Goal: Task Accomplishment & Management: Manage account settings

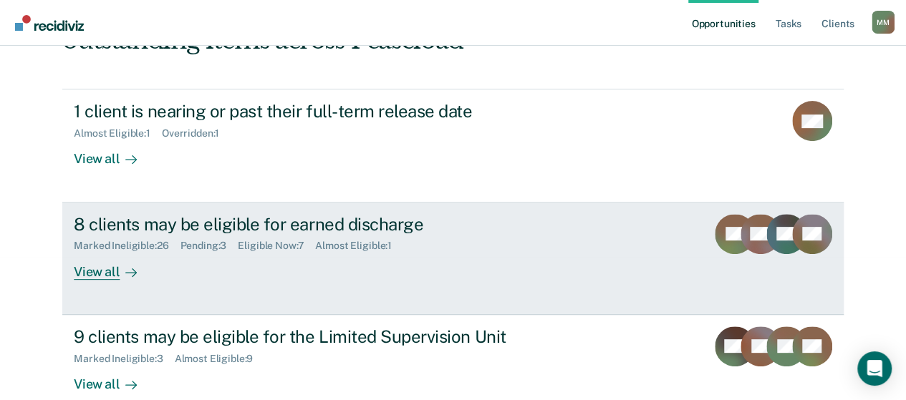
scroll to position [215, 0]
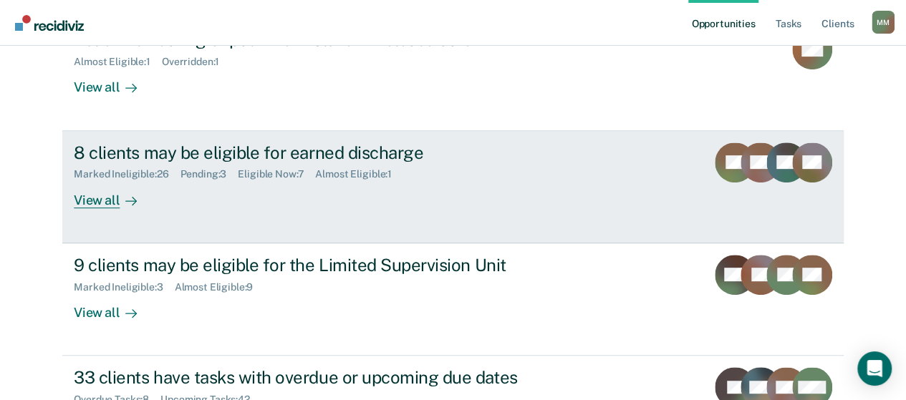
click at [348, 185] on div "8 clients may be eligible for earned discharge Marked Ineligible : 26 Pending :…" at bounding box center [342, 175] width 537 height 66
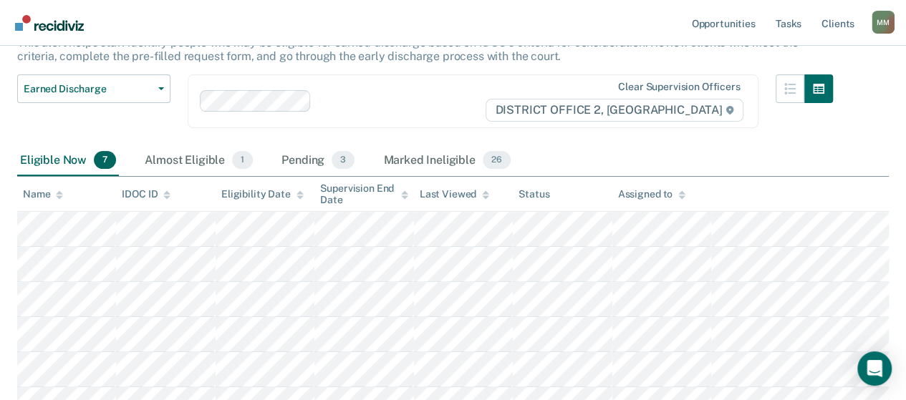
scroll to position [72, 0]
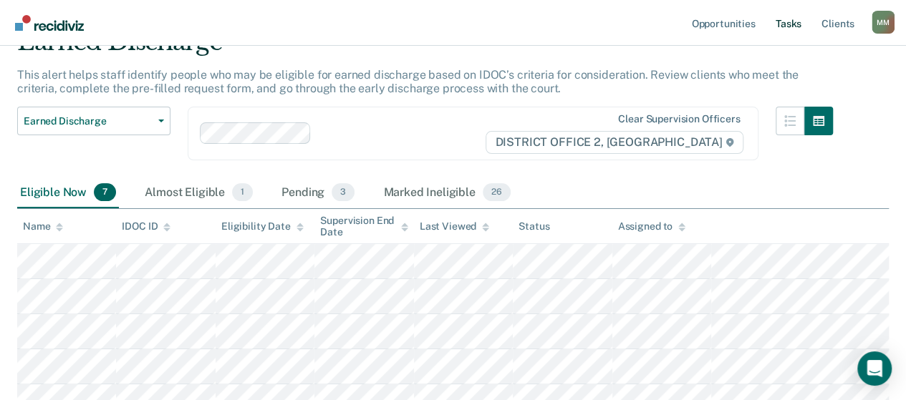
click at [783, 31] on link "Tasks" at bounding box center [787, 23] width 31 height 46
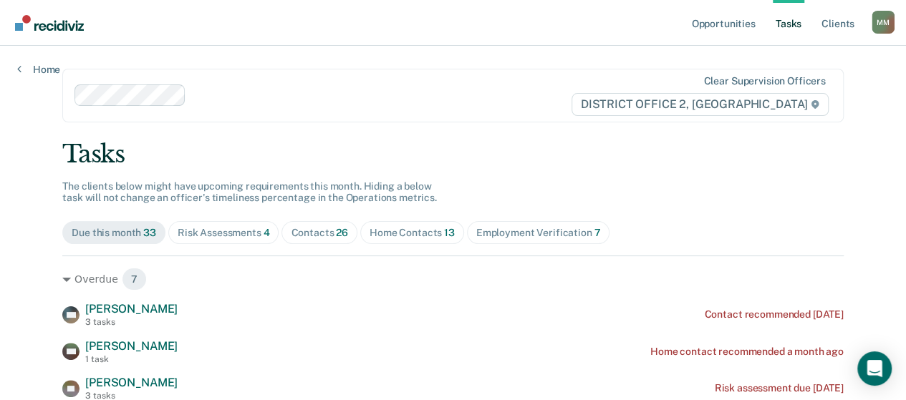
click at [386, 230] on div "Home Contacts 13" at bounding box center [411, 233] width 85 height 12
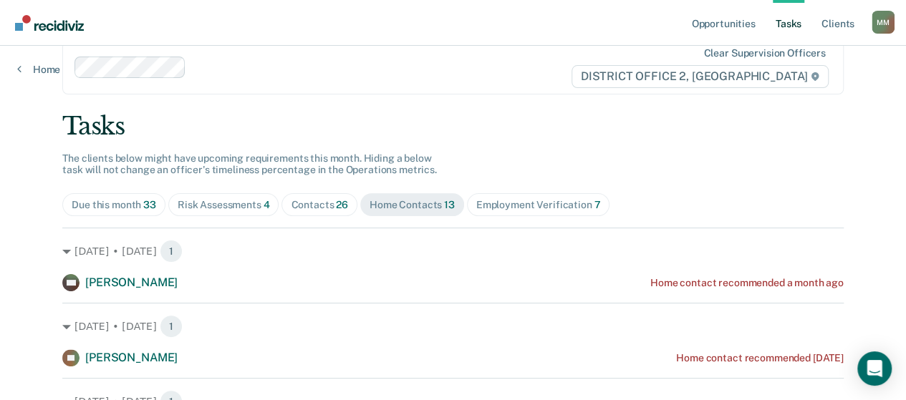
scroll to position [72, 0]
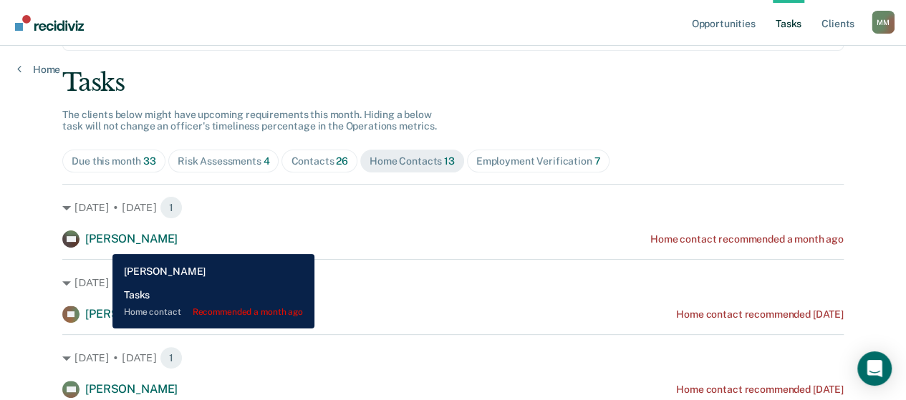
click at [102, 243] on span "[PERSON_NAME]" at bounding box center [131, 239] width 92 height 14
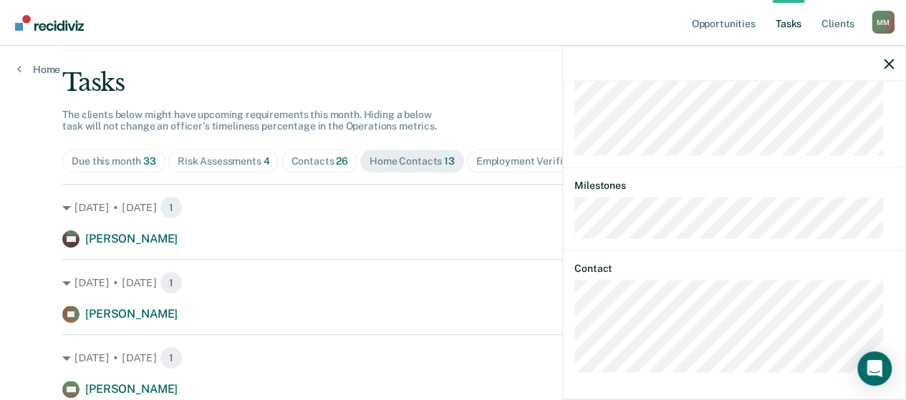
scroll to position [282, 0]
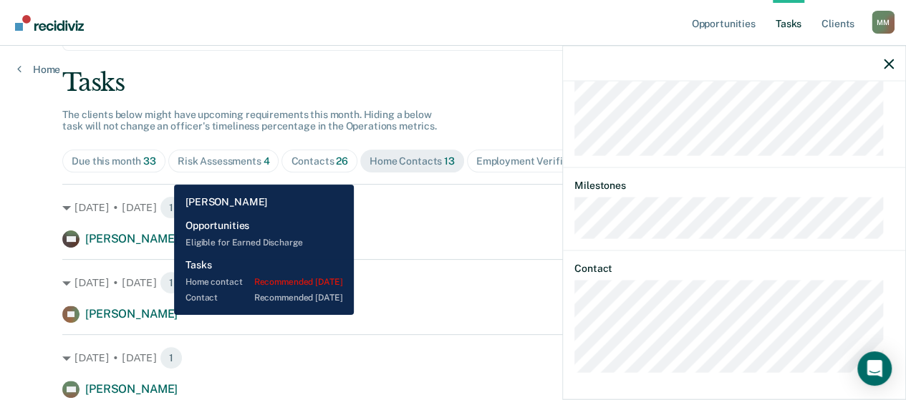
click at [163, 315] on span "[PERSON_NAME]" at bounding box center [131, 314] width 92 height 14
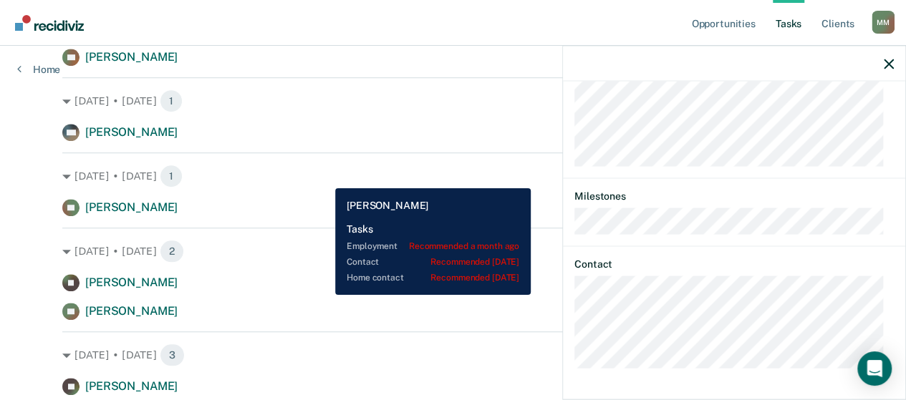
scroll to position [501, 0]
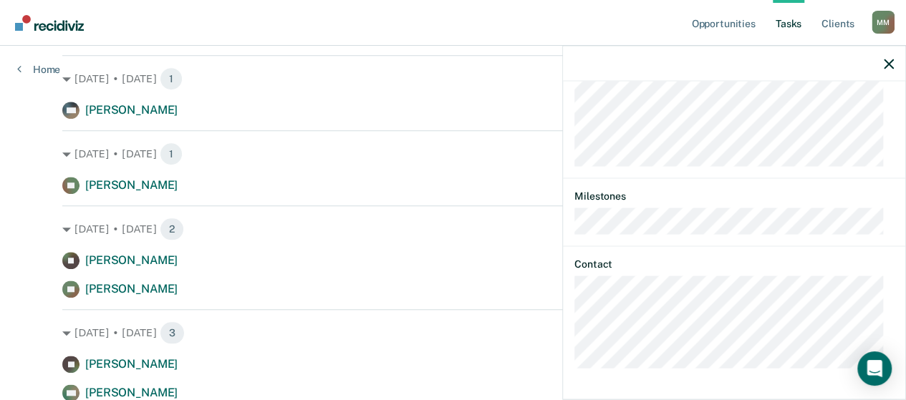
click at [880, 63] on div at bounding box center [734, 64] width 342 height 36
click at [888, 58] on button "button" at bounding box center [888, 63] width 10 height 12
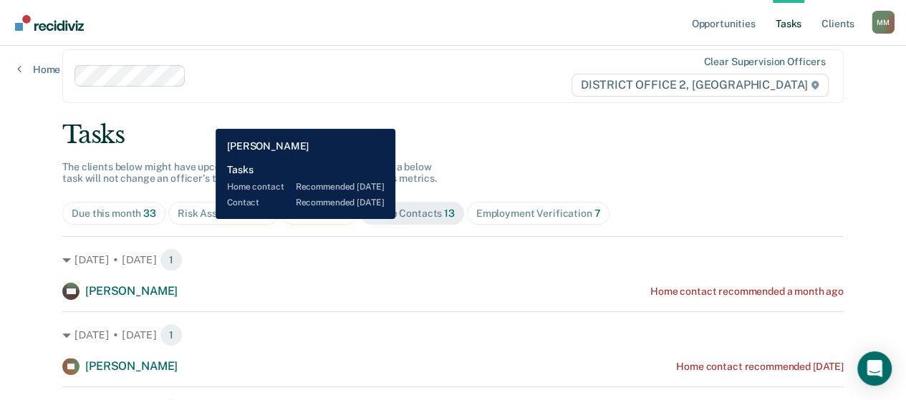
scroll to position [0, 0]
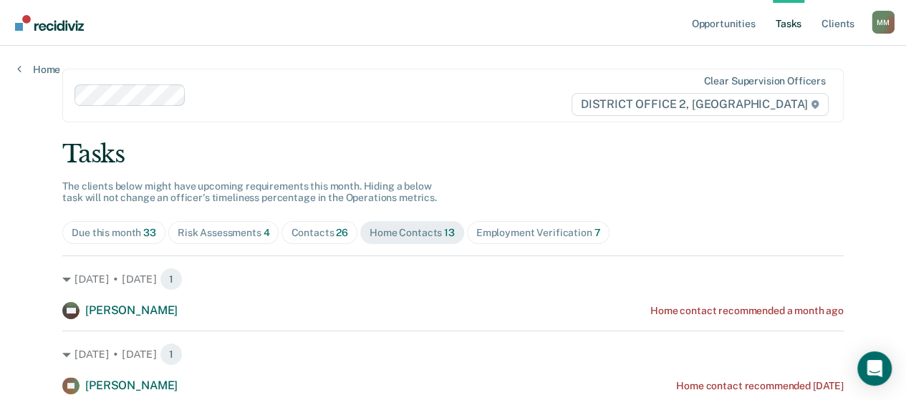
click at [241, 235] on div "Risk Assessments 4" at bounding box center [224, 233] width 92 height 12
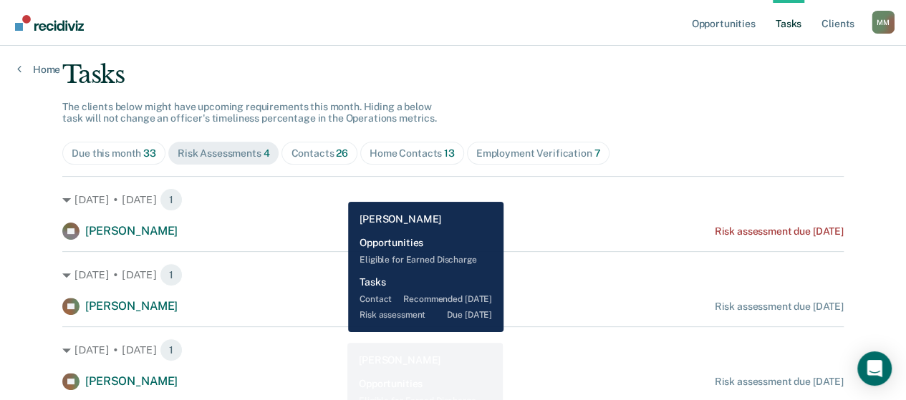
scroll to position [58, 0]
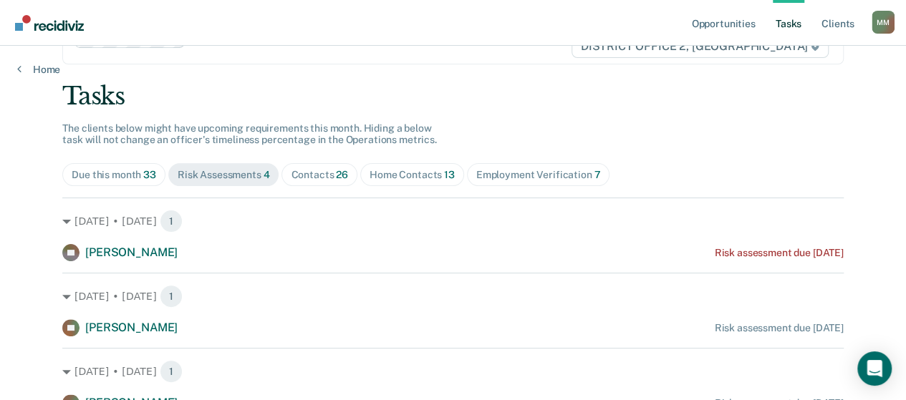
click at [126, 170] on div "Due this month 33" at bounding box center [114, 175] width 84 height 12
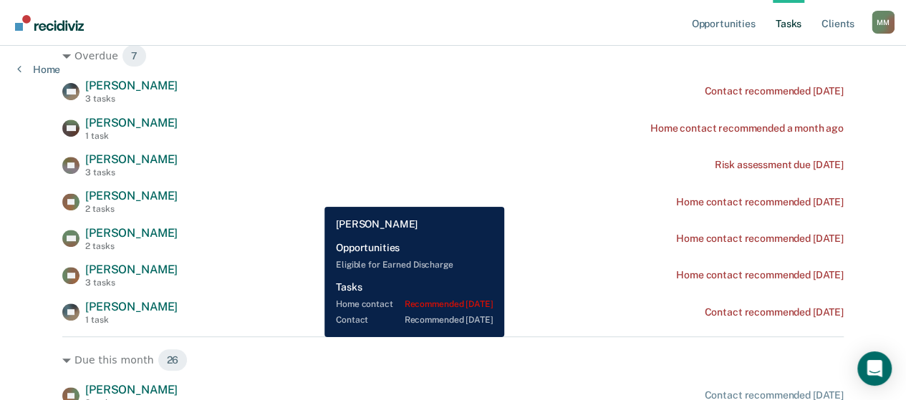
scroll to position [201, 0]
